Goal: Navigation & Orientation: Find specific page/section

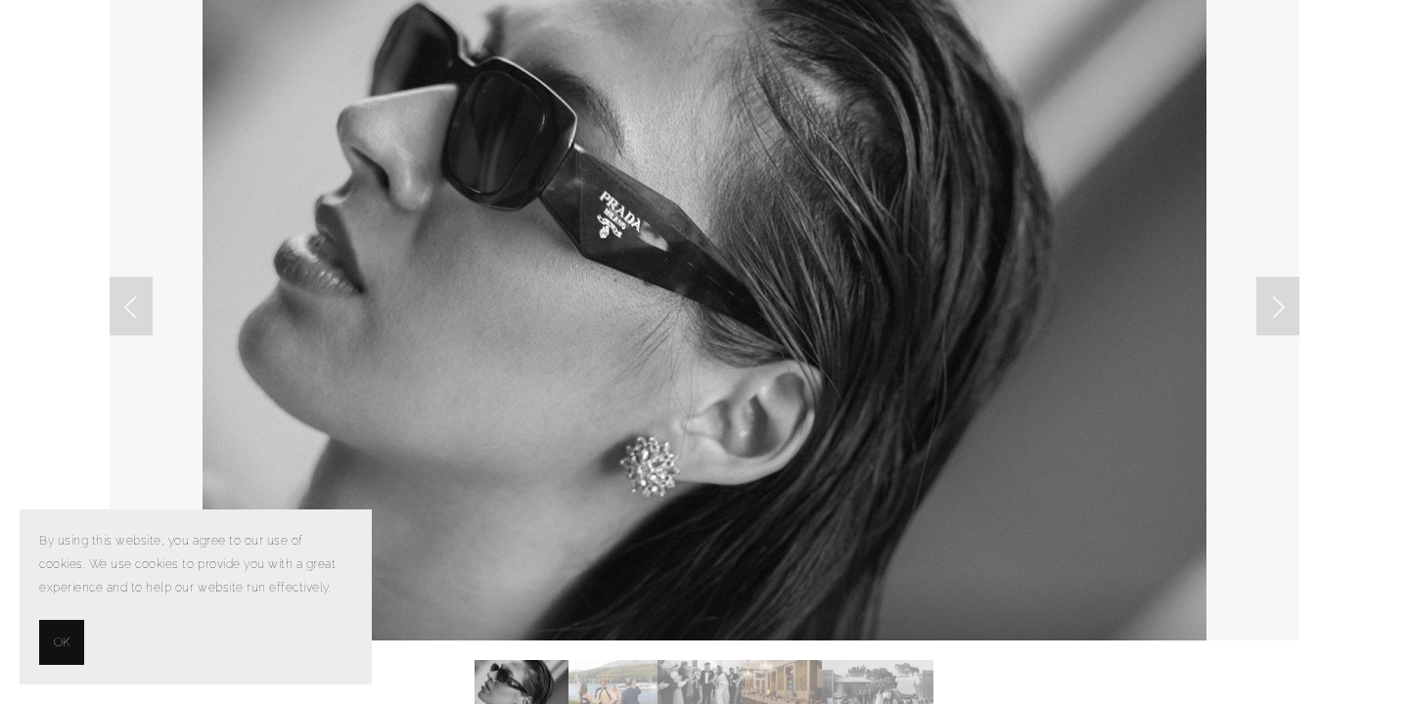
scroll to position [189, 0]
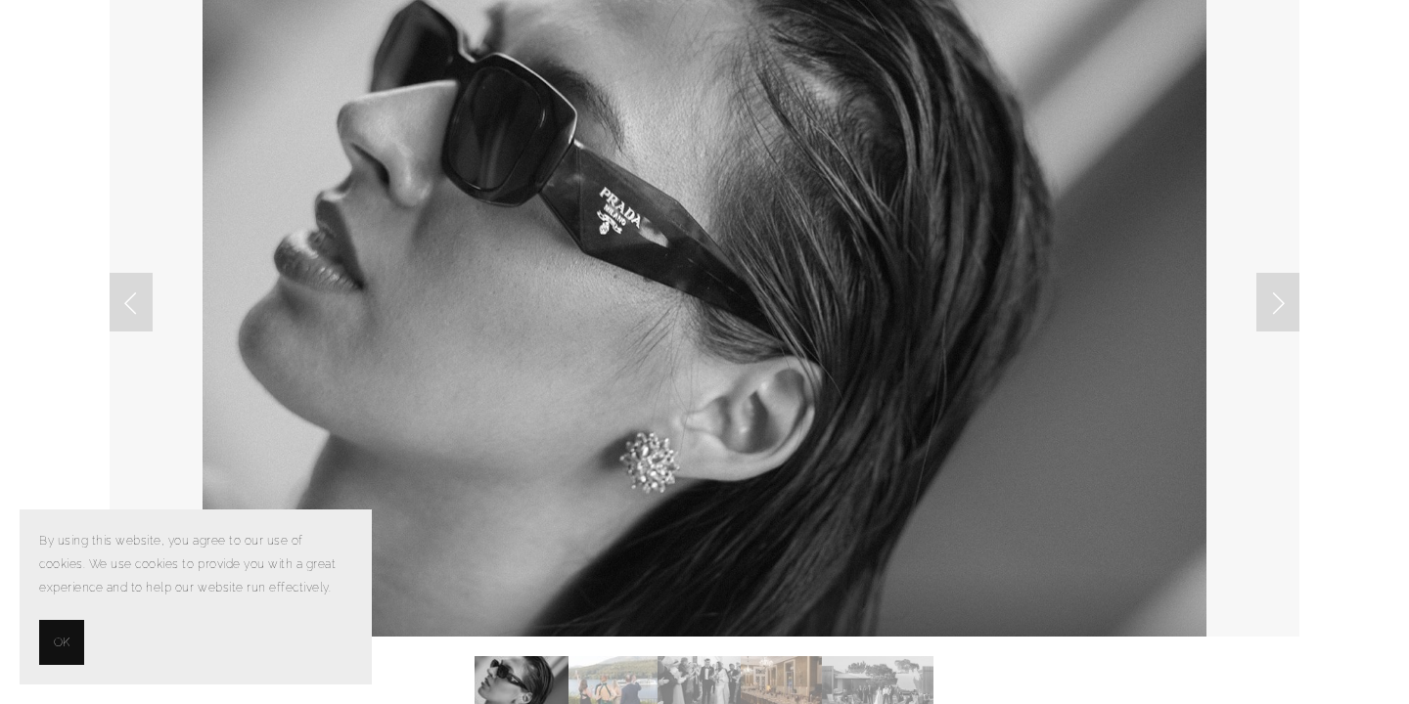
click at [36, 654] on section "By using this website, you agree to our use of cookies. We use cookies to provi…" at bounding box center [196, 597] width 352 height 175
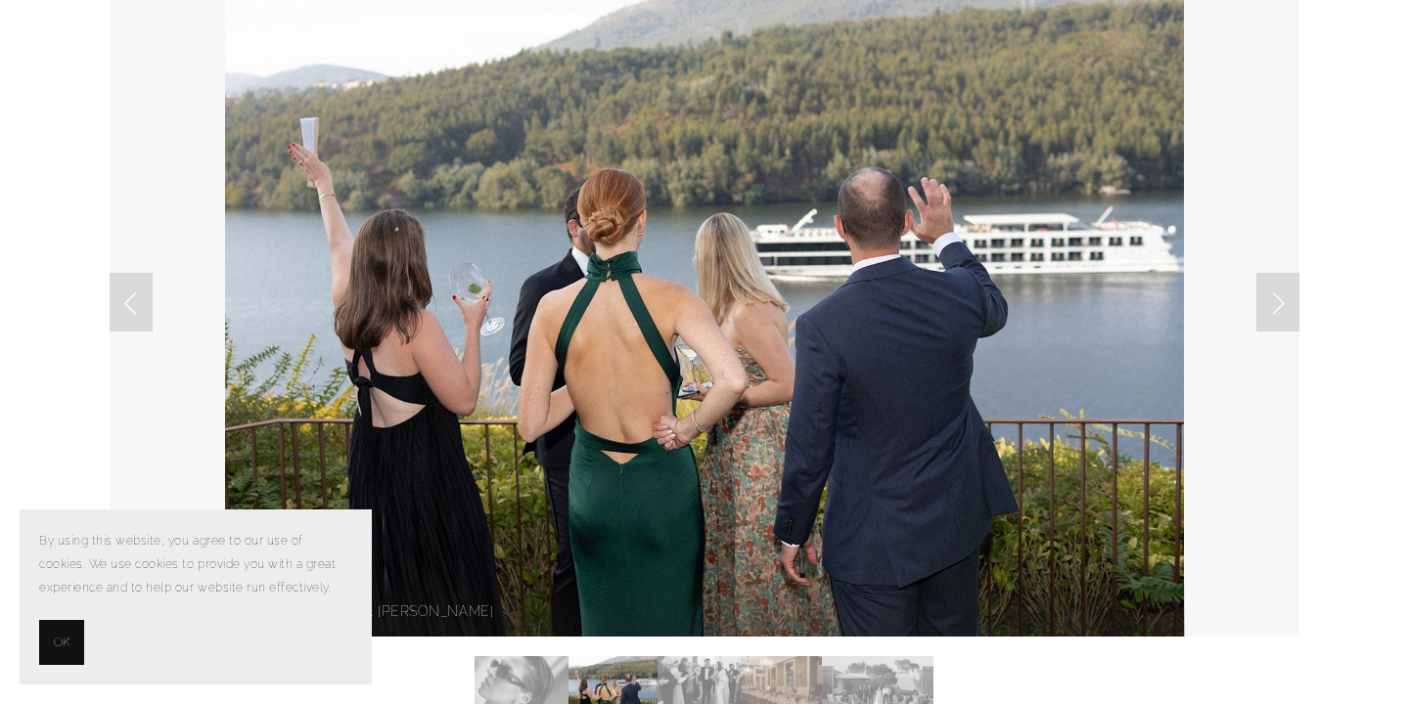
click at [65, 646] on span "OK" at bounding box center [62, 642] width 16 height 23
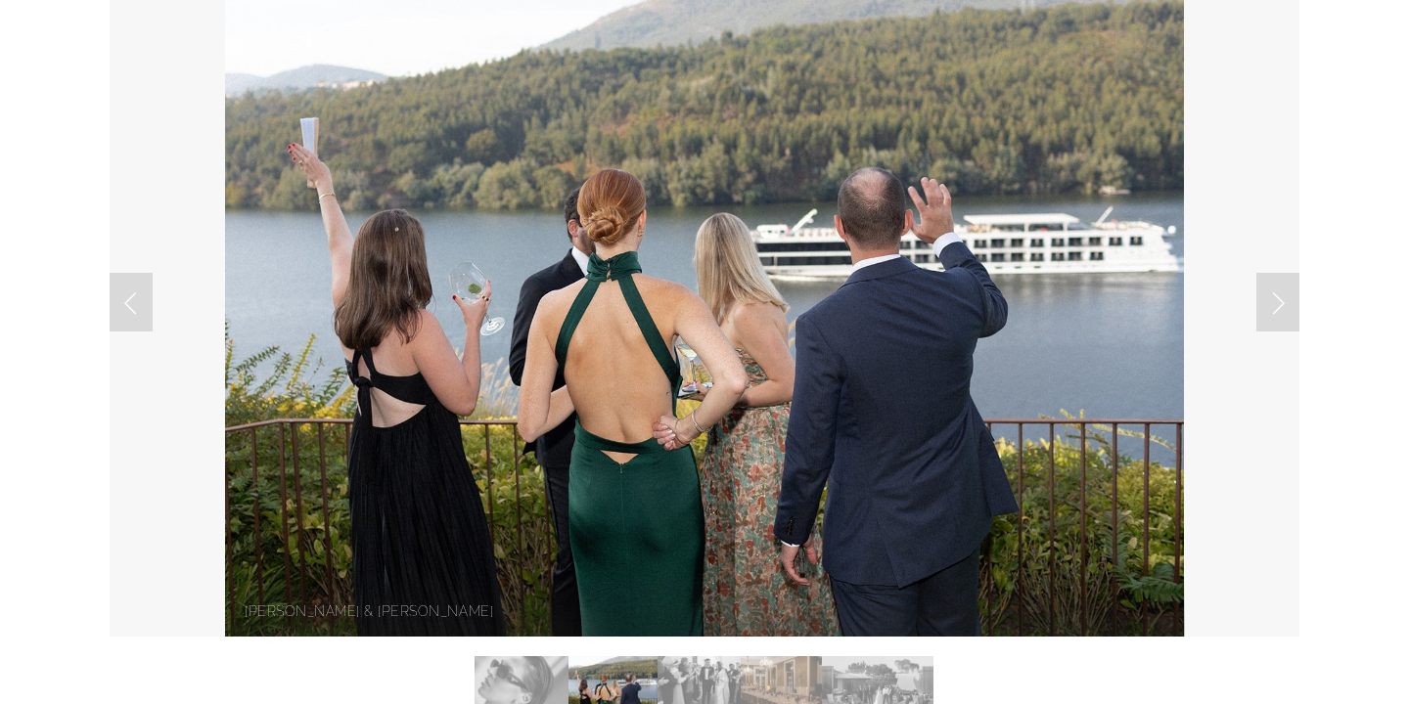
scroll to position [0, 0]
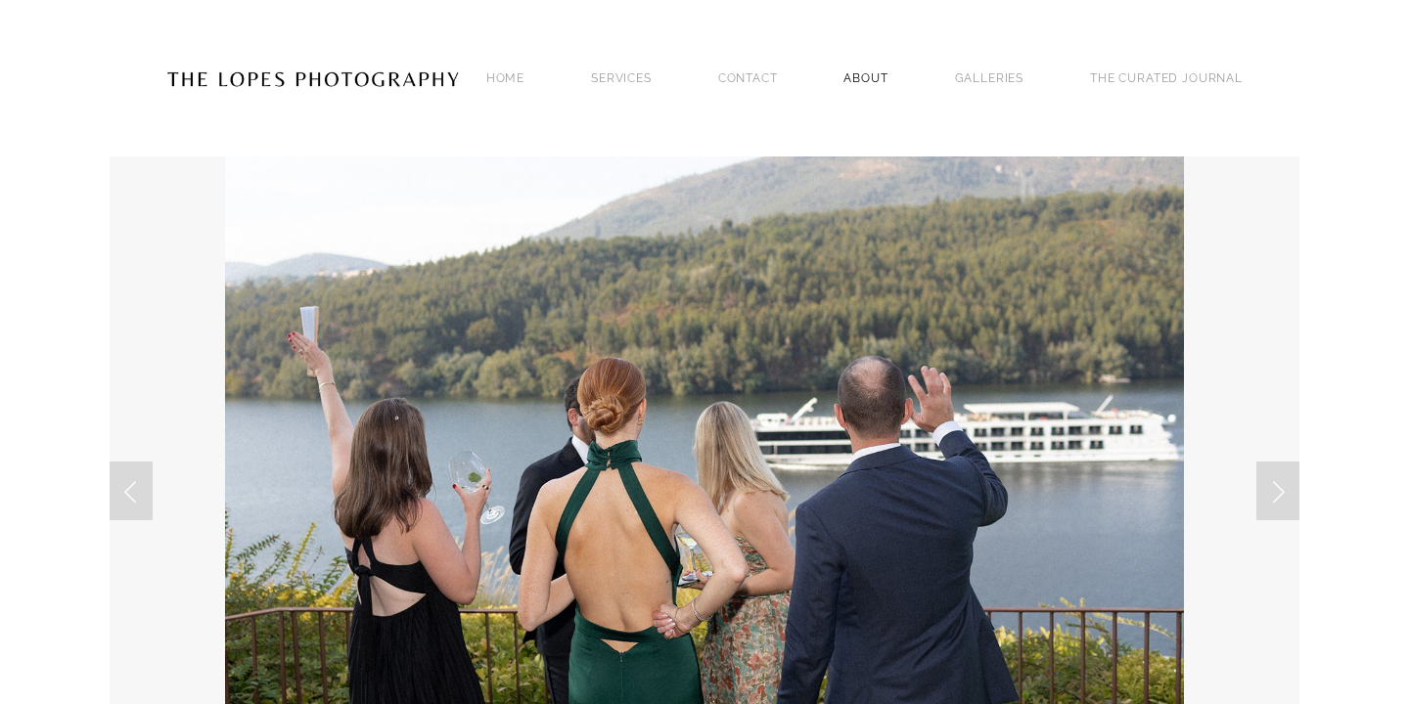
click at [854, 70] on link "ABOUT" at bounding box center [865, 78] width 44 height 26
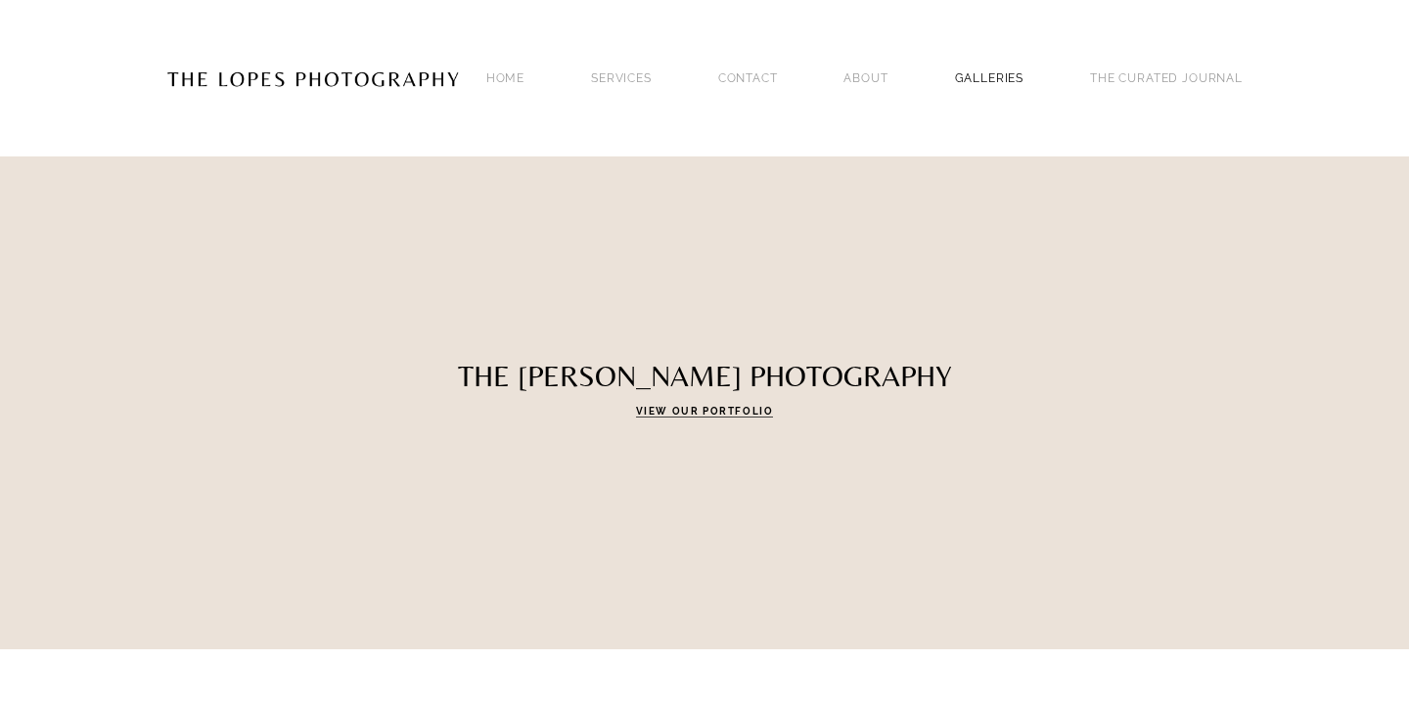
click at [1024, 65] on link "GALLERIES" at bounding box center [989, 78] width 69 height 26
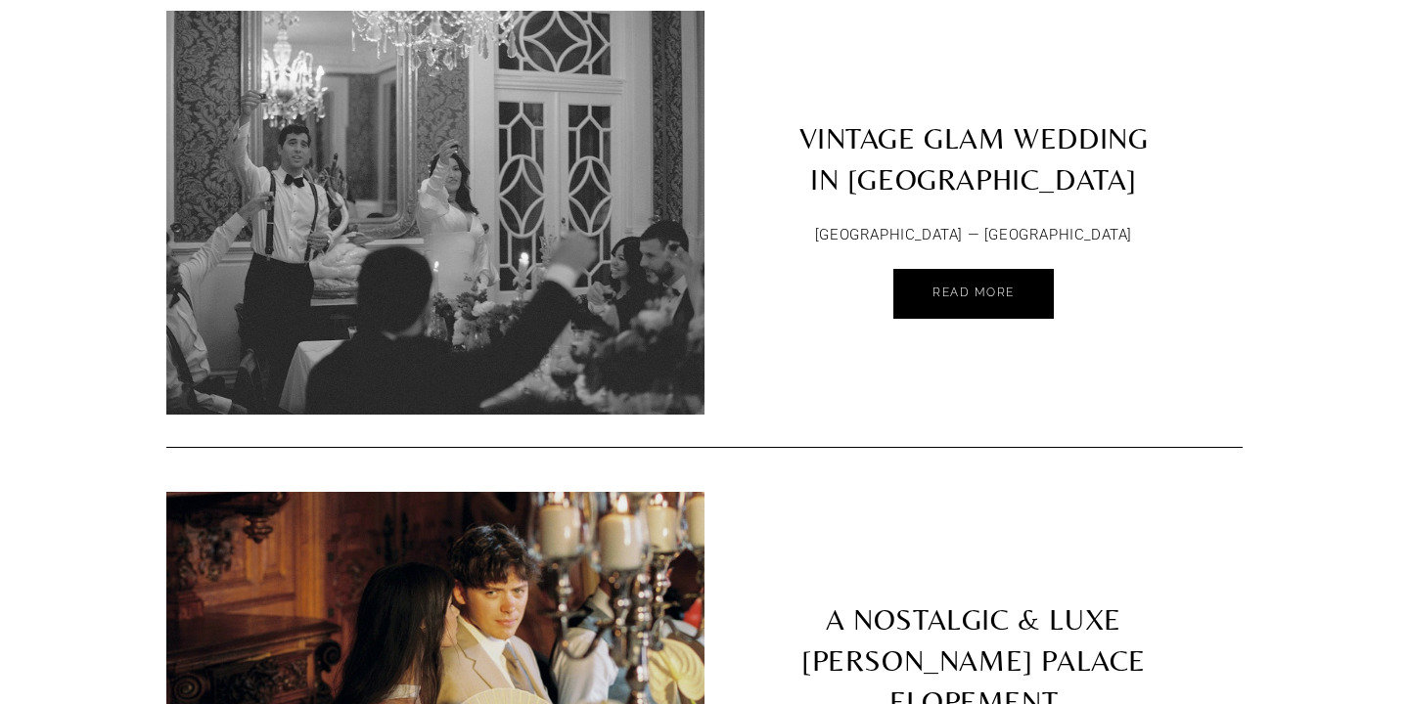
scroll to position [588, 0]
